Goal: Check status: Check status

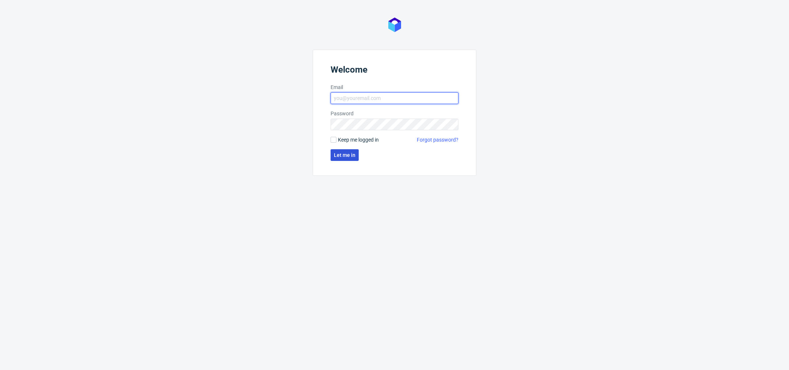
type input "[PERSON_NAME][EMAIL_ADDRESS][DOMAIN_NAME]"
click at [351, 153] on span "Let me in" at bounding box center [345, 155] width 22 height 5
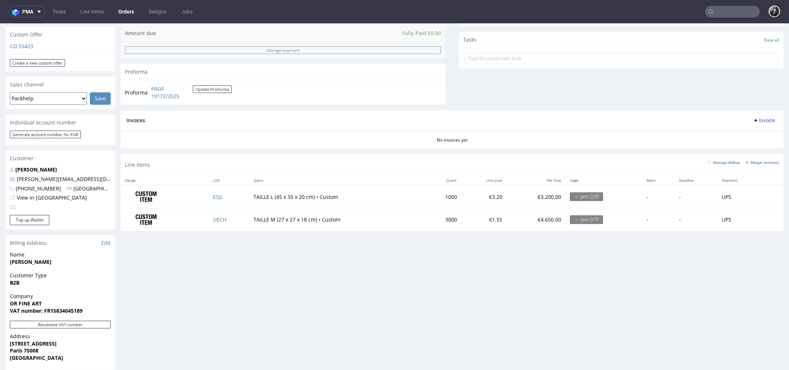
scroll to position [256, 0]
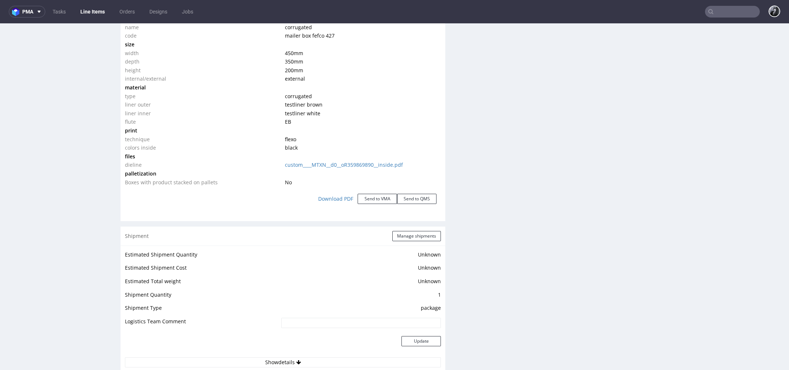
scroll to position [690, 0]
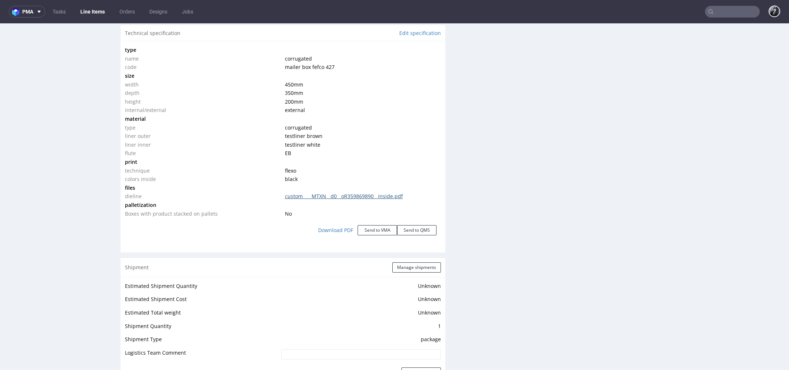
click at [358, 197] on link "custom____MTXN__d0__oR359869890__inside.pdf" at bounding box center [344, 196] width 118 height 7
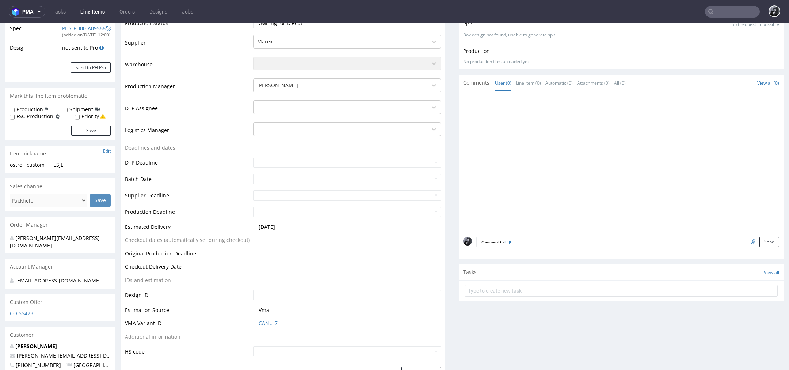
scroll to position [0, 0]
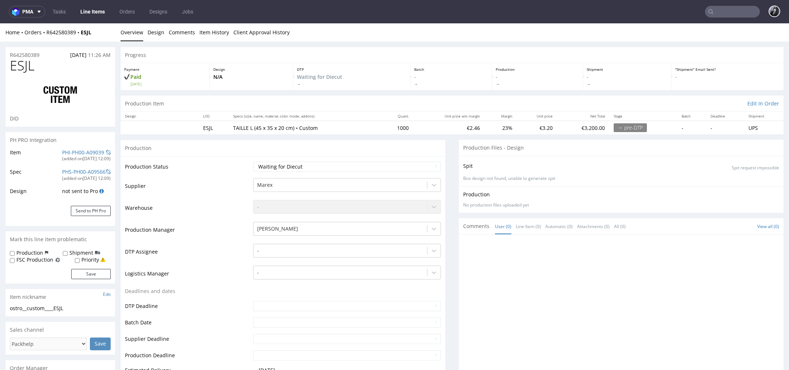
drag, startPoint x: 480, startPoint y: 129, endPoint x: 441, endPoint y: 126, distance: 38.8
click at [441, 126] on tr "ESJL TAILLE L (45 x 35 x 20 cm) • Custom 1000 €2.46 23% €3.20 €3,200.00 → pre-D…" at bounding box center [452, 128] width 663 height 14
click at [441, 126] on td "€2.46" at bounding box center [449, 128] width 72 height 14
